Goal: Transaction & Acquisition: Obtain resource

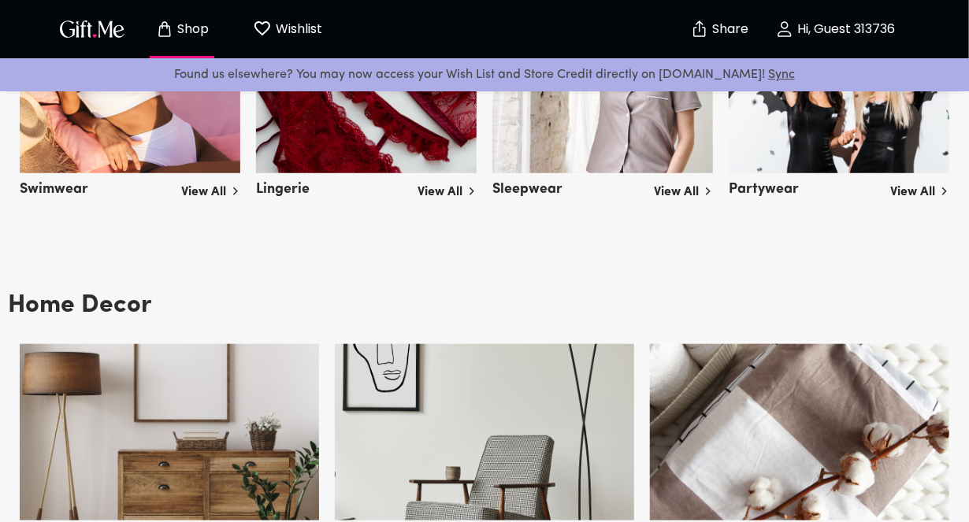
scroll to position [2992, 0]
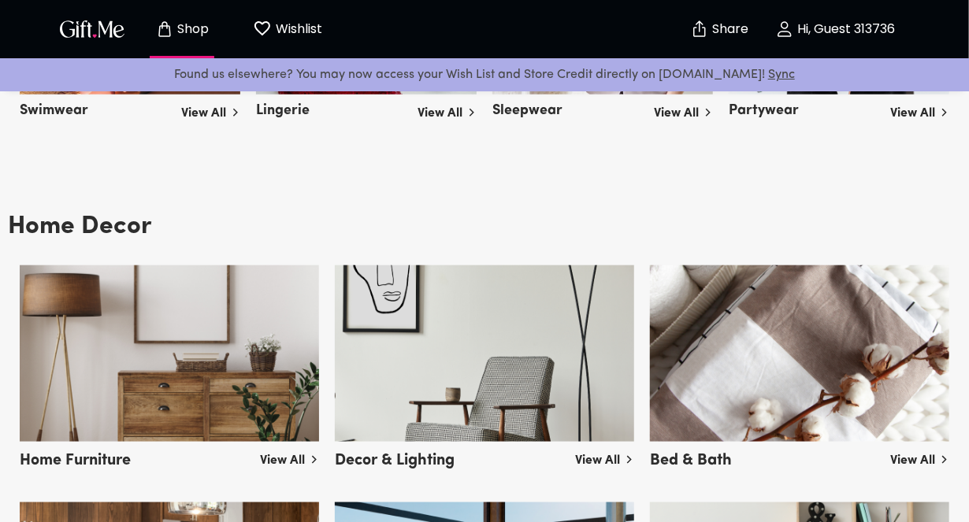
click at [287, 40] on button "Wishlist 0" at bounding box center [287, 29] width 87 height 50
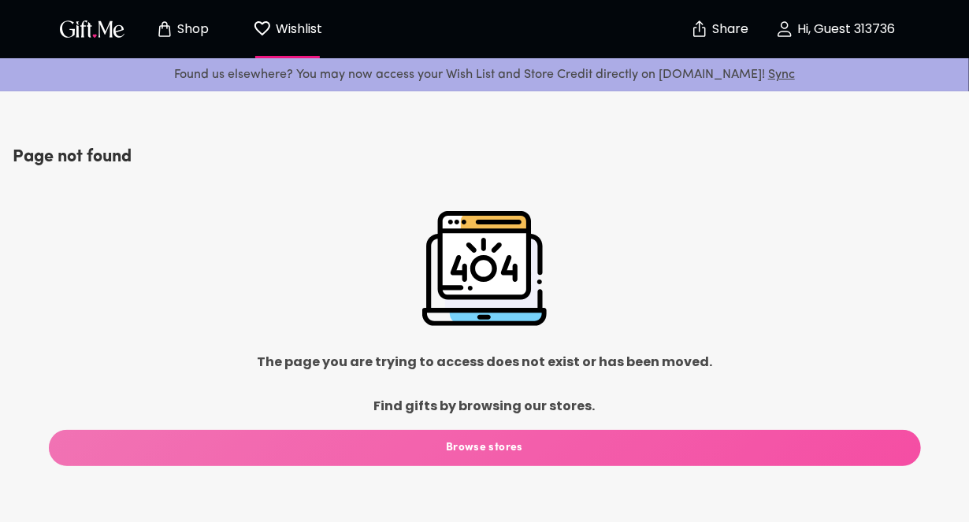
click at [480, 450] on span "Browse stores" at bounding box center [485, 447] width 872 height 17
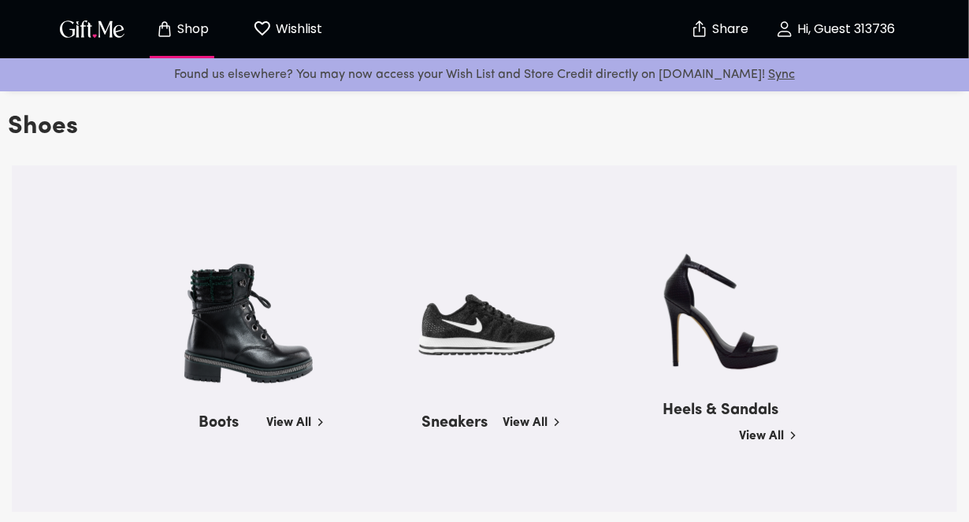
scroll to position [1811, 0]
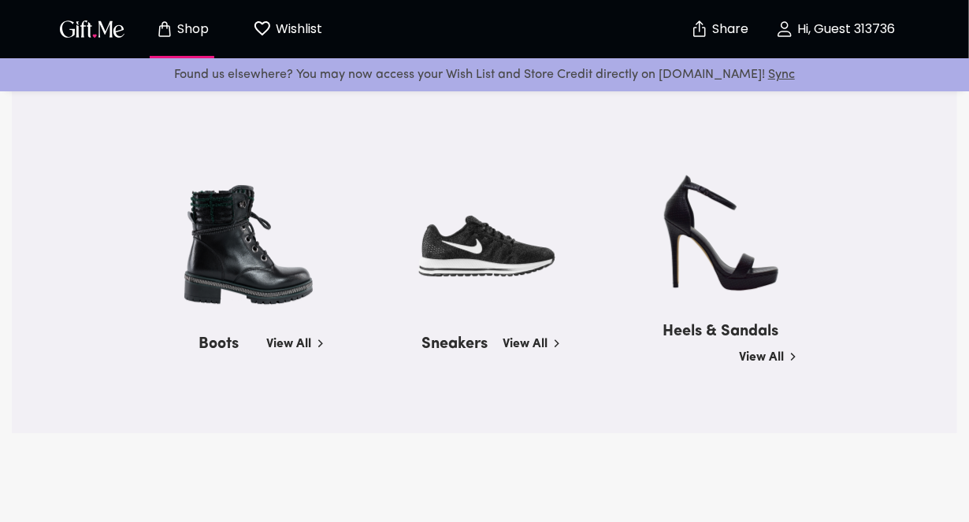
click at [474, 341] on h5 "Sneakers" at bounding box center [455, 341] width 66 height 26
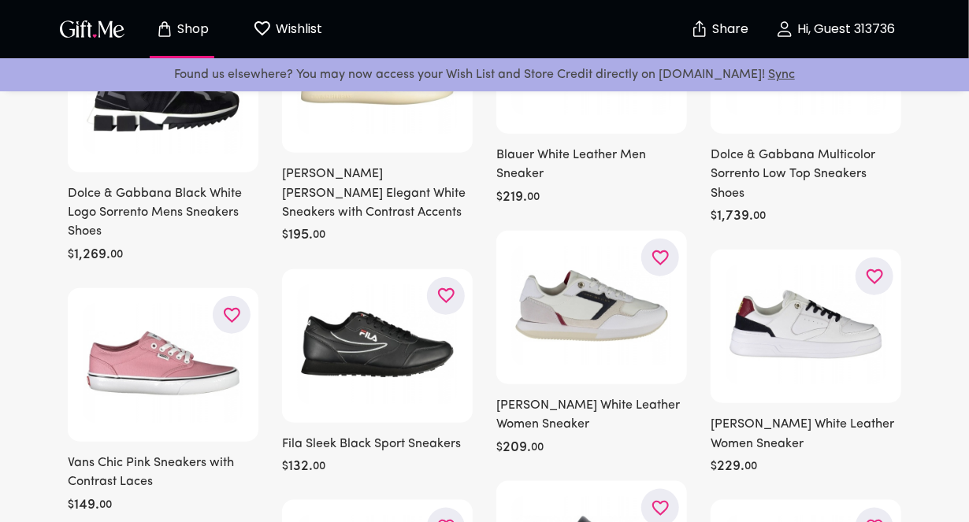
scroll to position [551, 0]
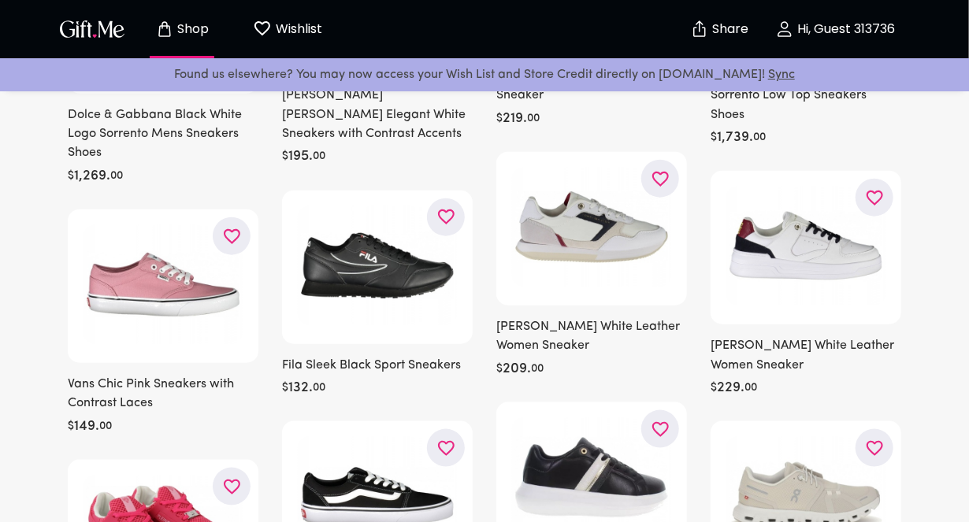
click at [236, 248] on button "button" at bounding box center [232, 236] width 38 height 38
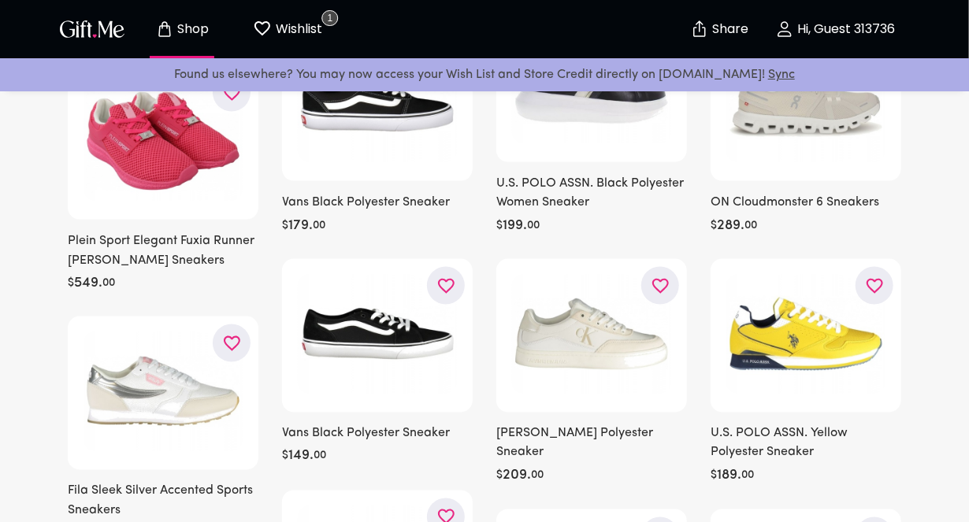
scroll to position [866, 0]
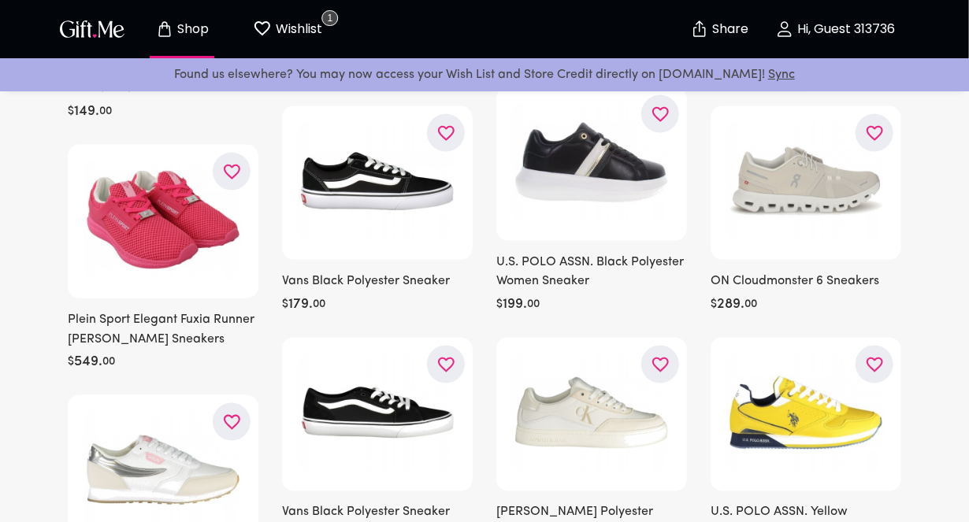
click at [0, 0] on icon "button" at bounding box center [0, 0] width 0 height 0
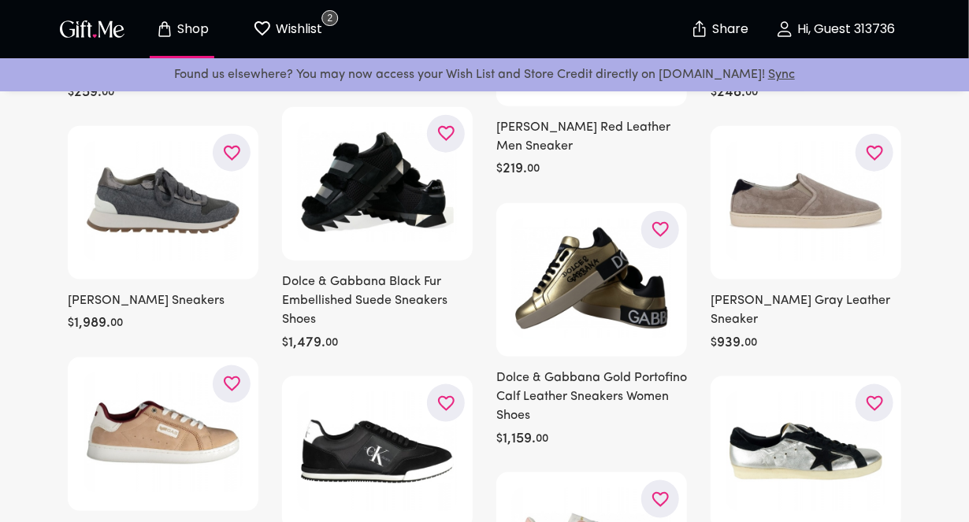
scroll to position [17797, 0]
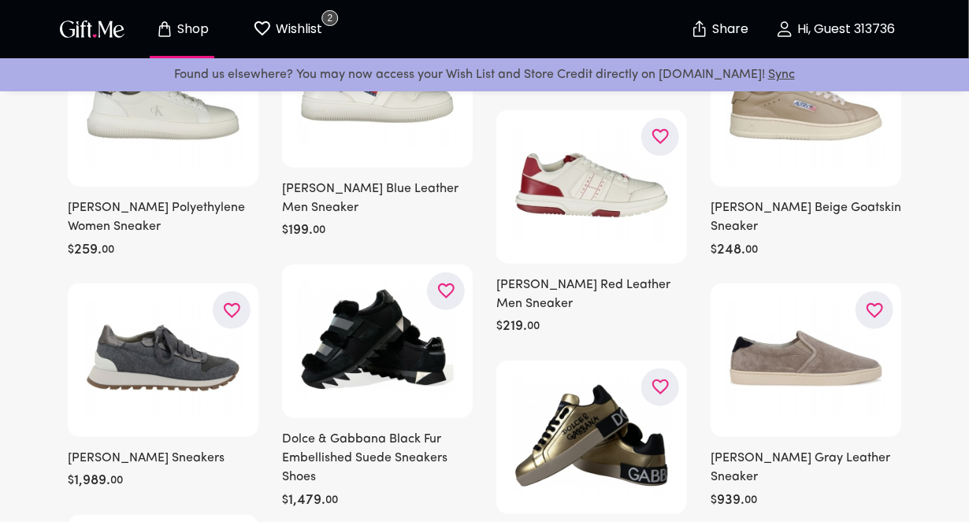
click at [198, 35] on p "Shop" at bounding box center [191, 29] width 35 height 13
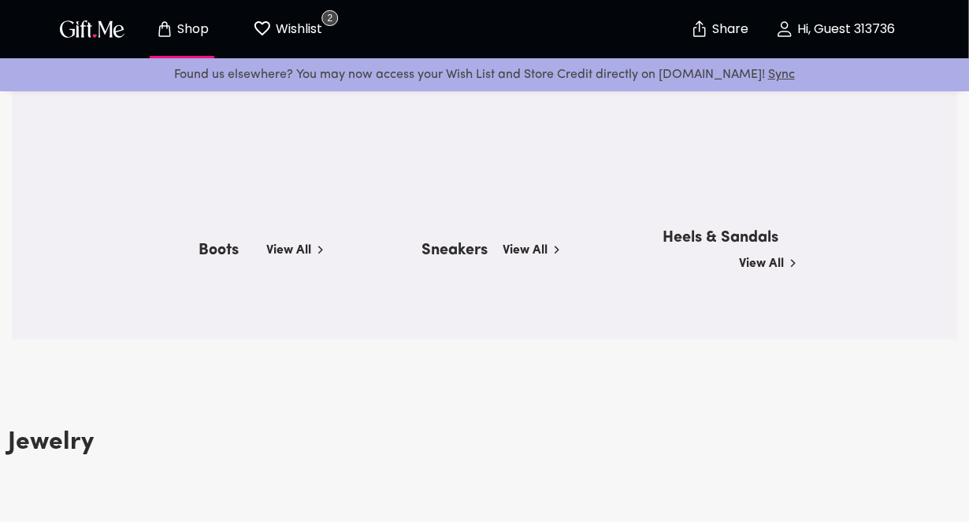
scroll to position [1496, 0]
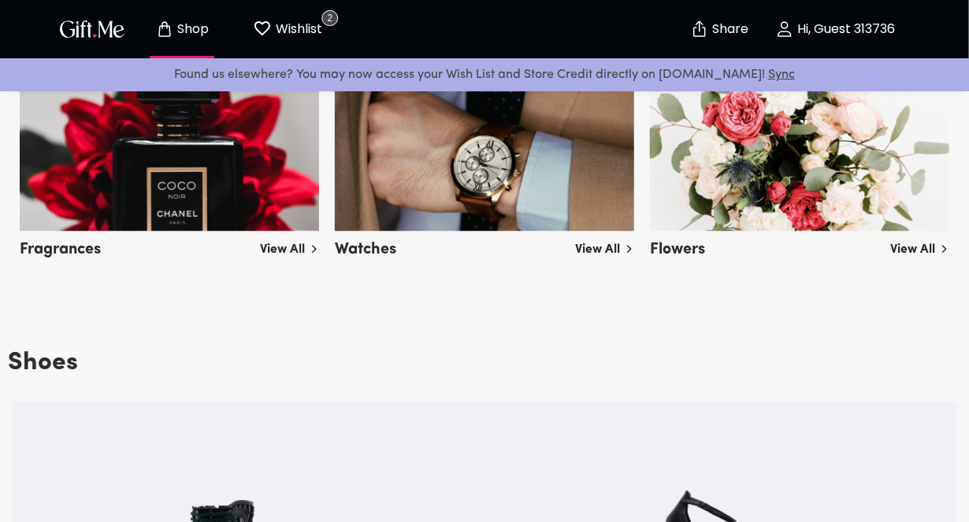
drag, startPoint x: 309, startPoint y: 109, endPoint x: 320, endPoint y: 106, distance: 12.2
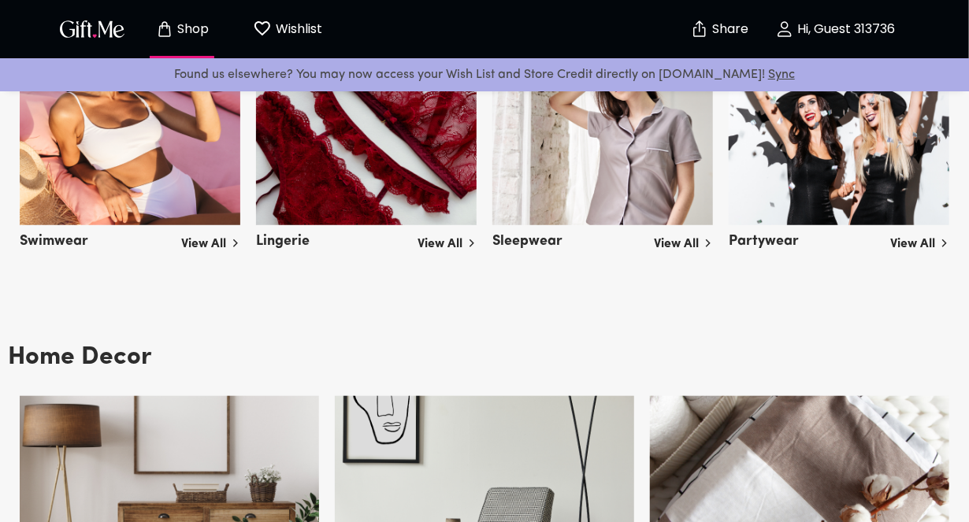
scroll to position [2547, 0]
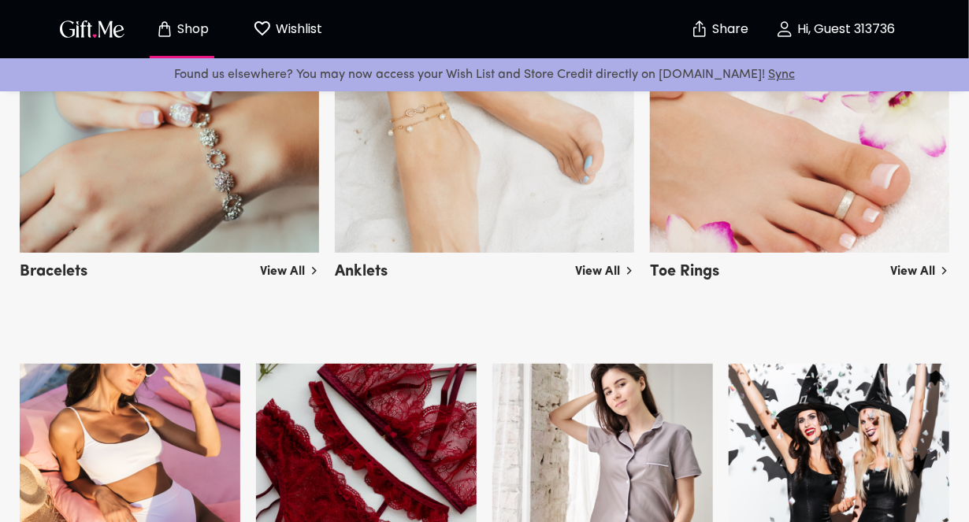
click at [336, 417] on img at bounding box center [366, 452] width 220 height 176
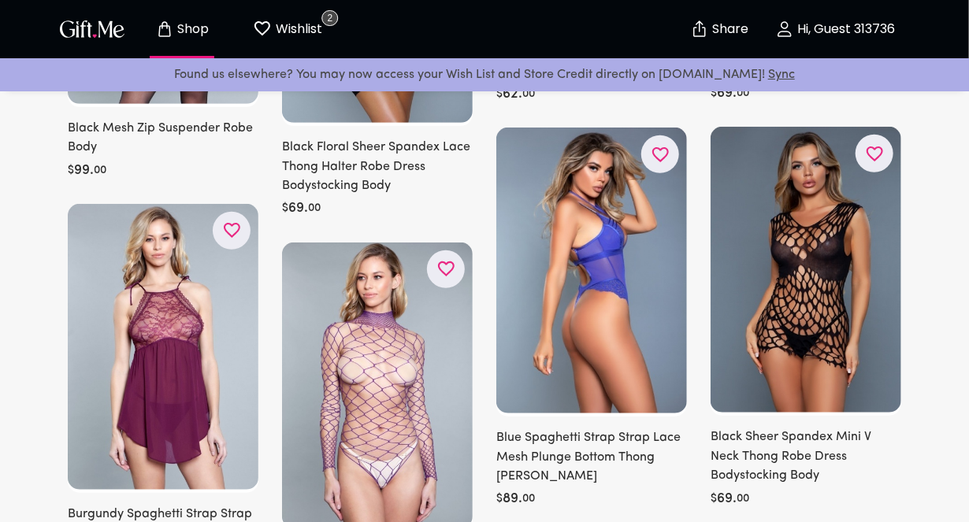
scroll to position [2914, 0]
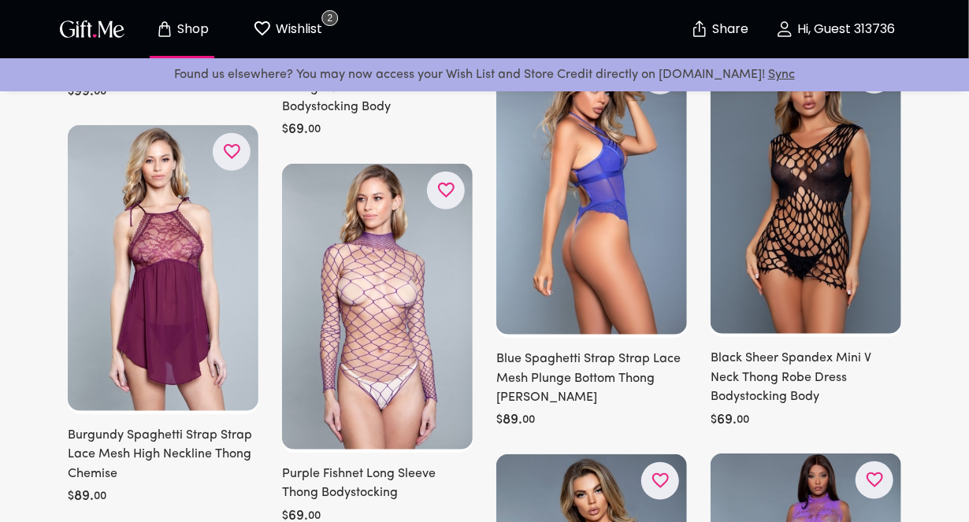
click at [0, 0] on icon "button" at bounding box center [0, 0] width 0 height 0
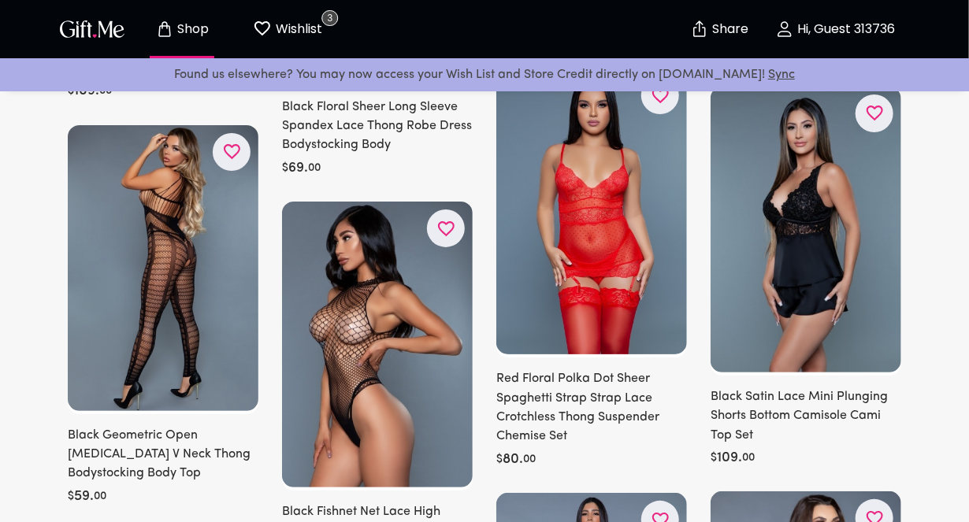
scroll to position [4804, 0]
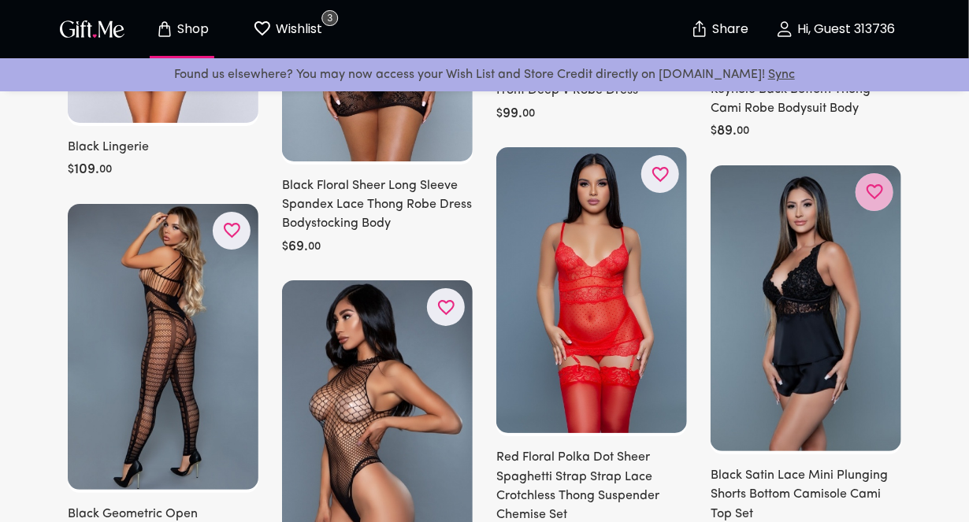
click at [0, 0] on icon "button" at bounding box center [0, 0] width 0 height 0
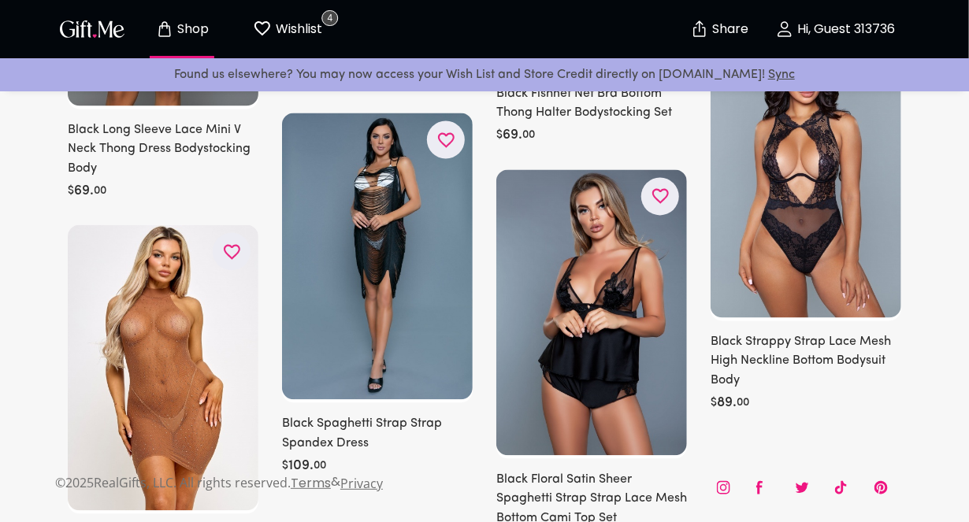
scroll to position [13675, 0]
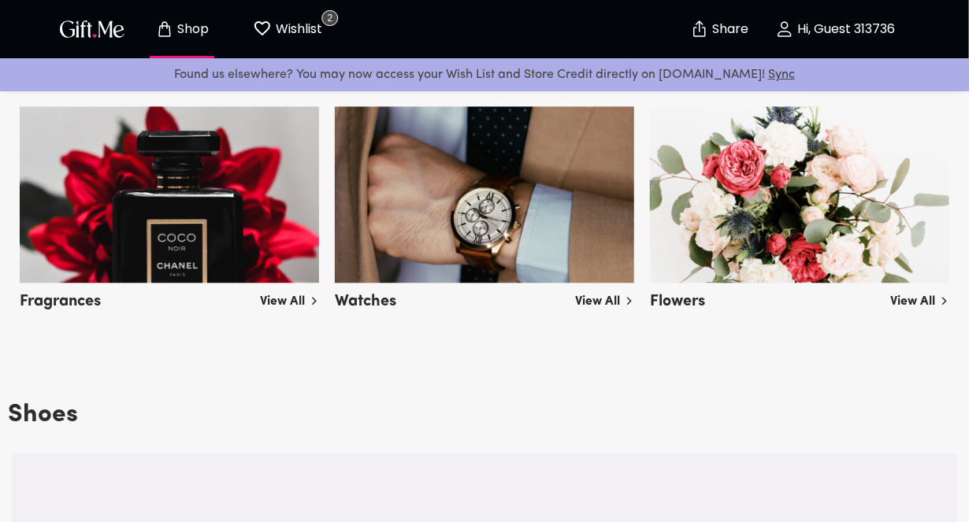
scroll to position [1365, 0]
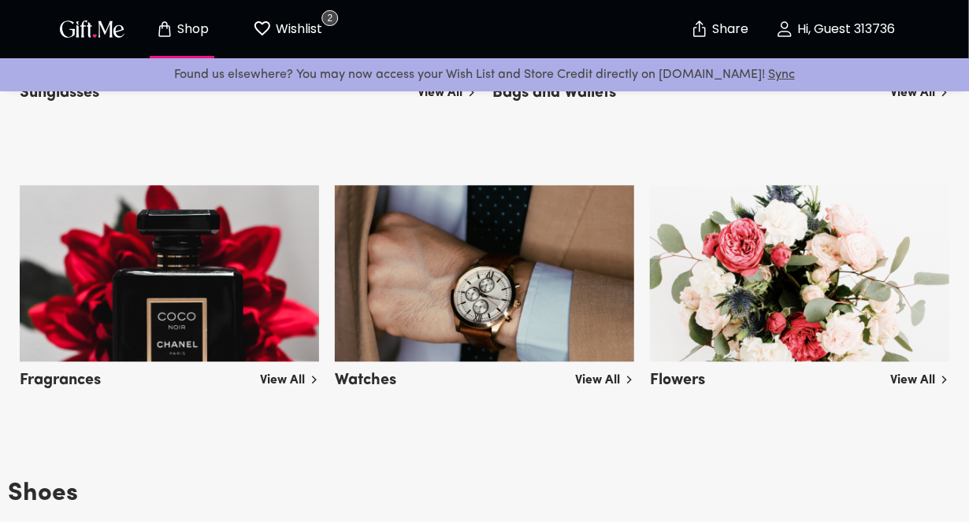
click at [932, 383] on link "View All" at bounding box center [919, 377] width 59 height 25
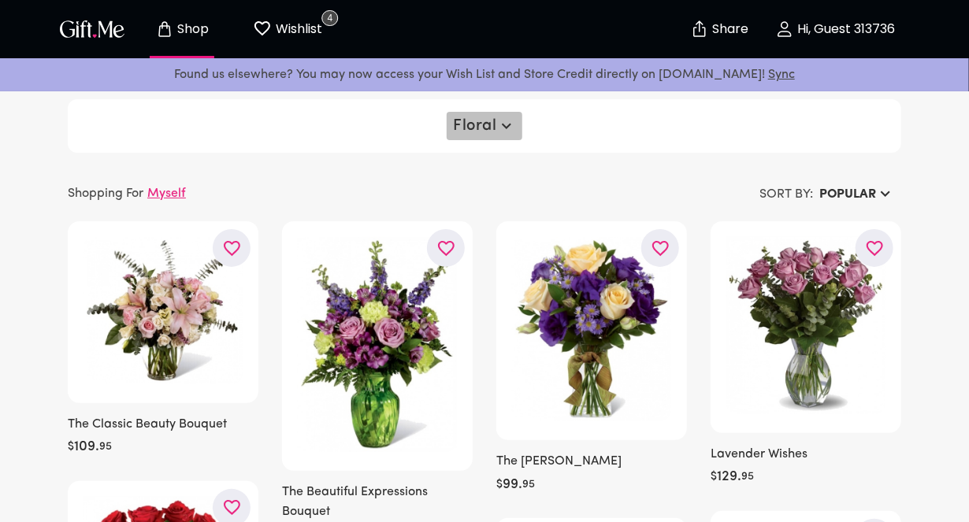
click at [500, 126] on icon "button" at bounding box center [506, 126] width 19 height 19
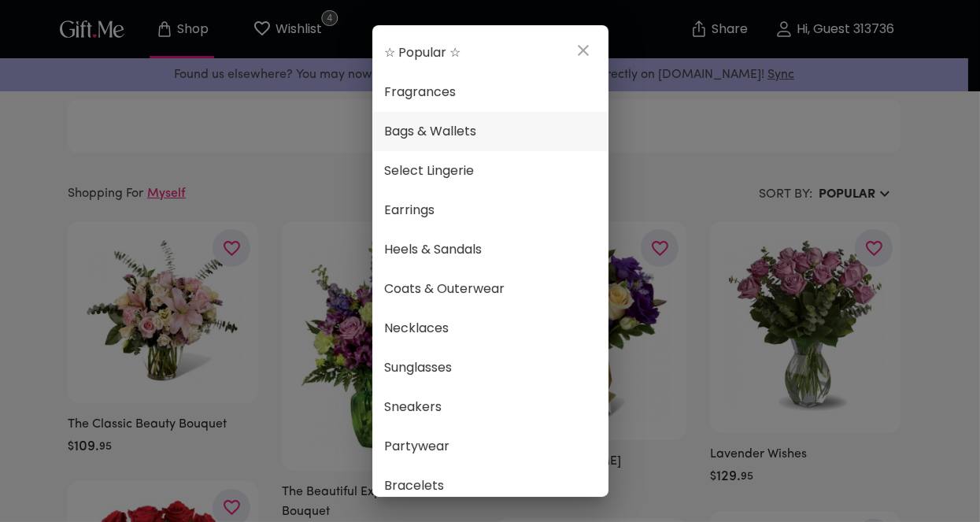
click at [457, 128] on span "Bags & Wallets" at bounding box center [490, 131] width 211 height 20
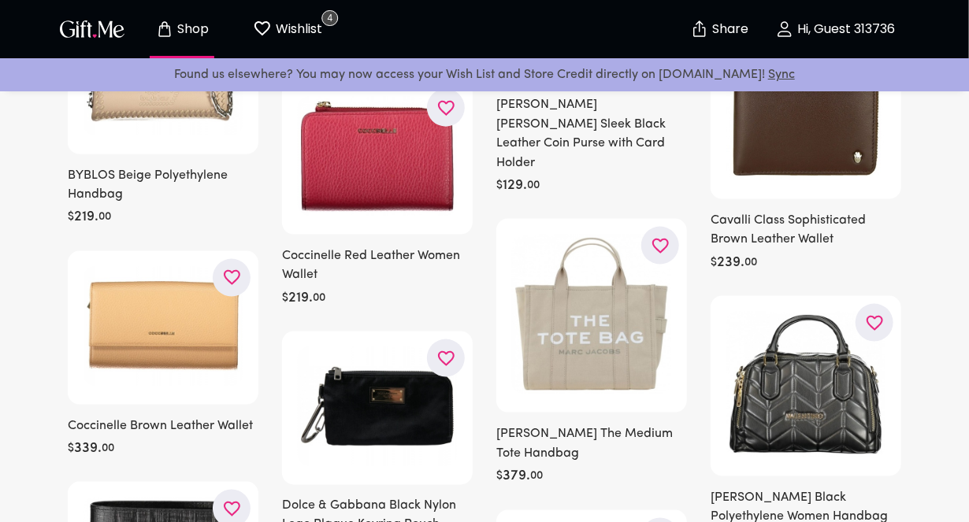
scroll to position [5748, 0]
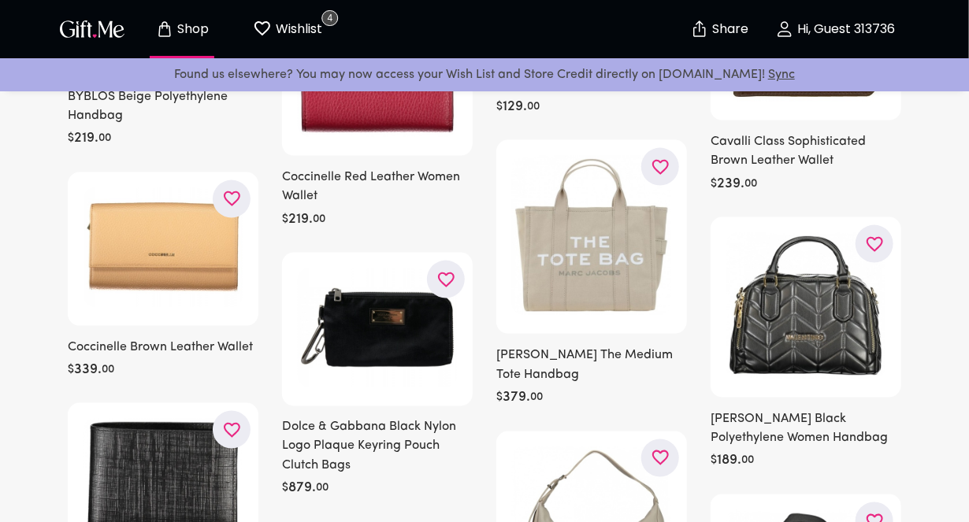
drag, startPoint x: 375, startPoint y: 252, endPoint x: 312, endPoint y: 333, distance: 102.7
drag, startPoint x: 355, startPoint y: 242, endPoint x: 365, endPoint y: 254, distance: 15.6
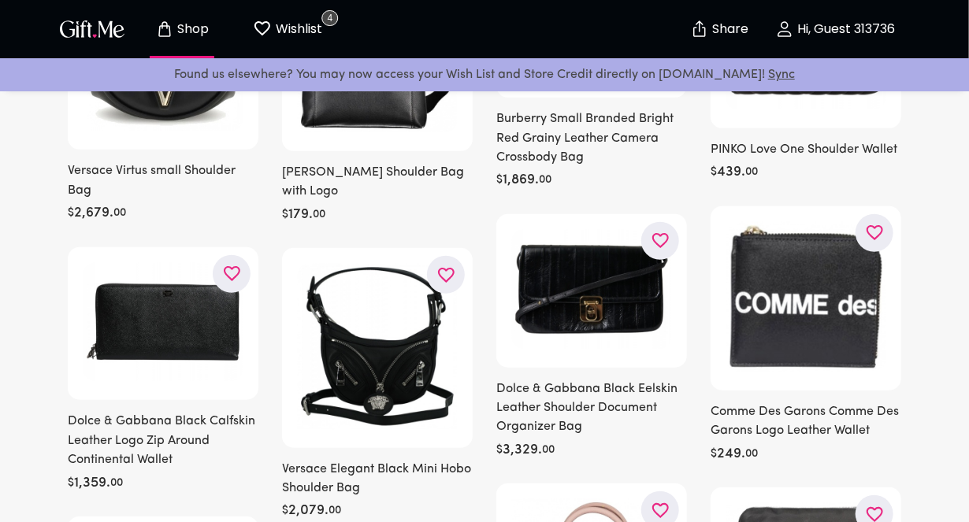
scroll to position [7796, 0]
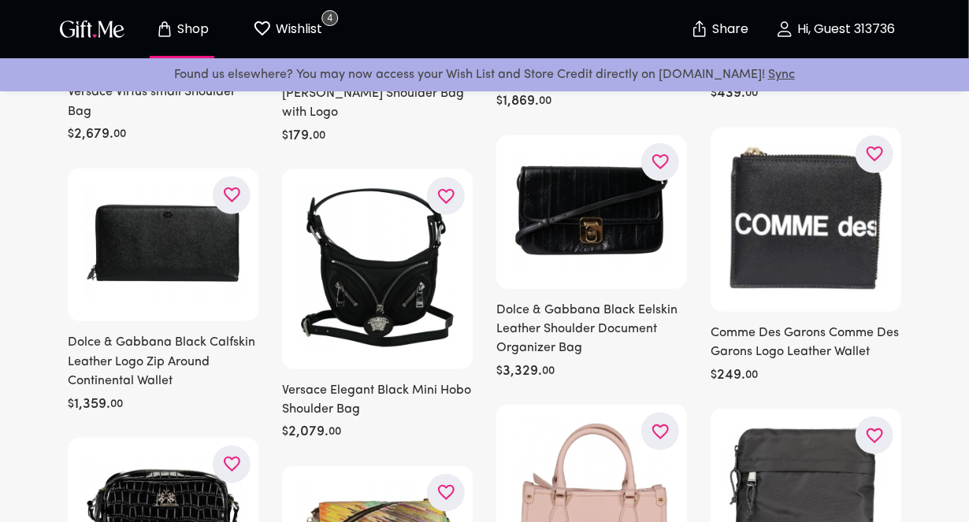
drag, startPoint x: 501, startPoint y: 314, endPoint x: 472, endPoint y: 343, distance: 40.1
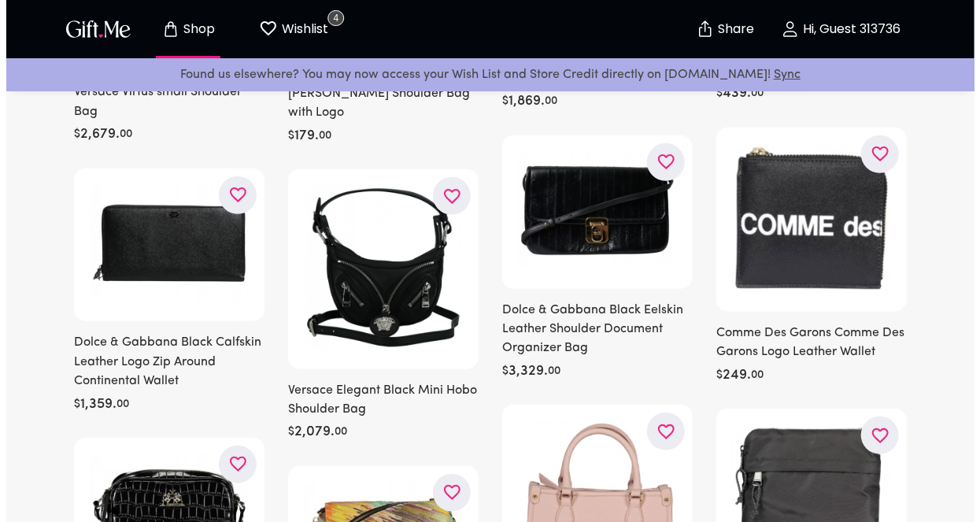
scroll to position [7717, 0]
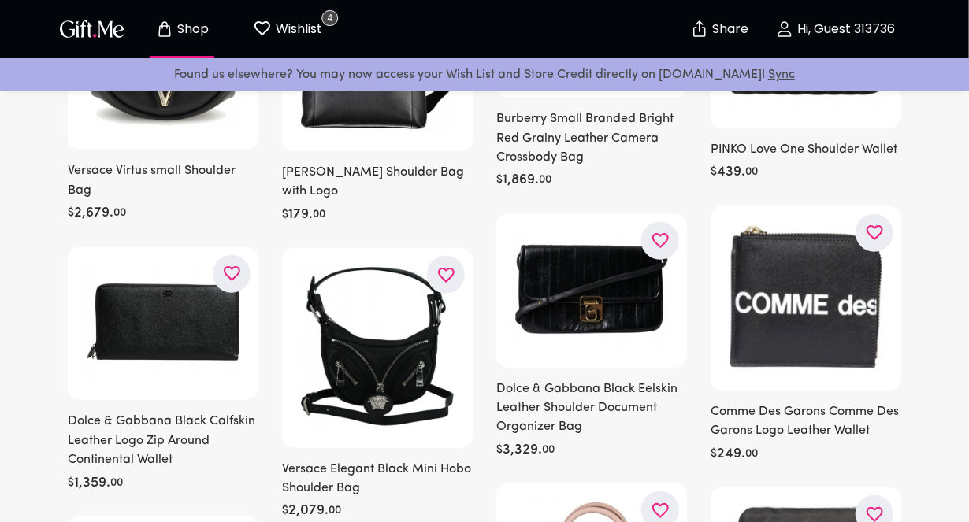
click at [465, 344] on div at bounding box center [377, 348] width 191 height 200
drag, startPoint x: 465, startPoint y: 344, endPoint x: 376, endPoint y: 376, distance: 94.7
click at [382, 383] on img at bounding box center [377, 346] width 159 height 165
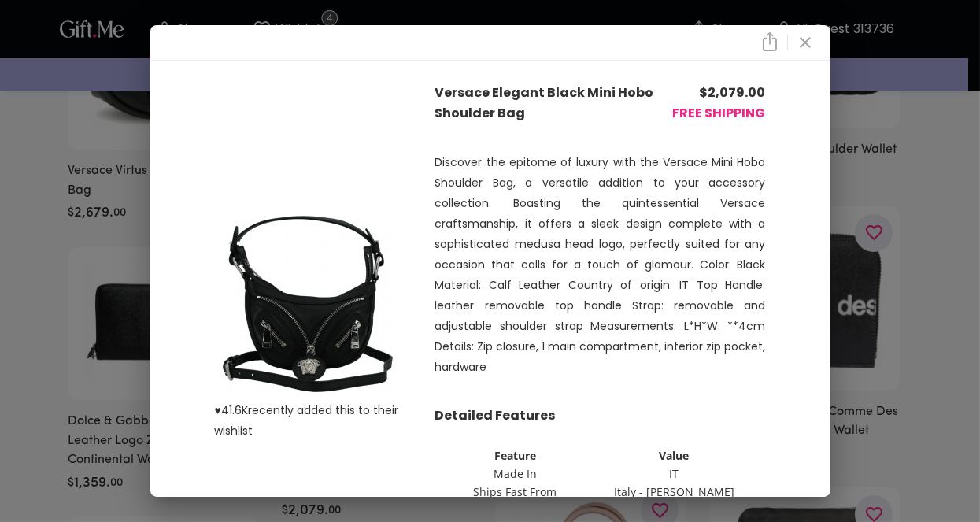
click at [382, 383] on img at bounding box center [308, 304] width 186 height 192
click at [382, 400] on p "♥ 41.6K recently added this to their wishlist" at bounding box center [325, 420] width 220 height 41
drag, startPoint x: 382, startPoint y: 396, endPoint x: 400, endPoint y: 387, distance: 20.1
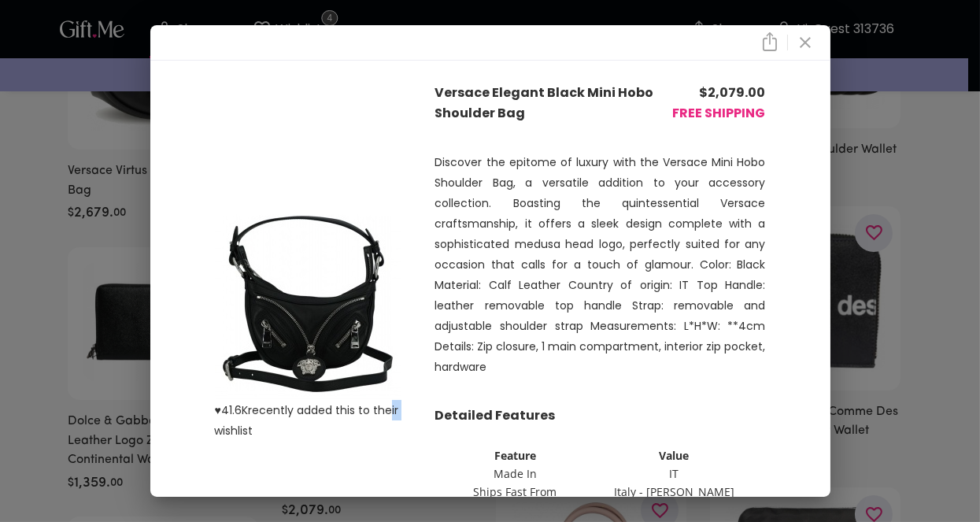
click at [400, 387] on div "♥ 41.6K recently added this to their wishlist" at bounding box center [325, 325] width 220 height 484
